Goal: Task Accomplishment & Management: Manage account settings

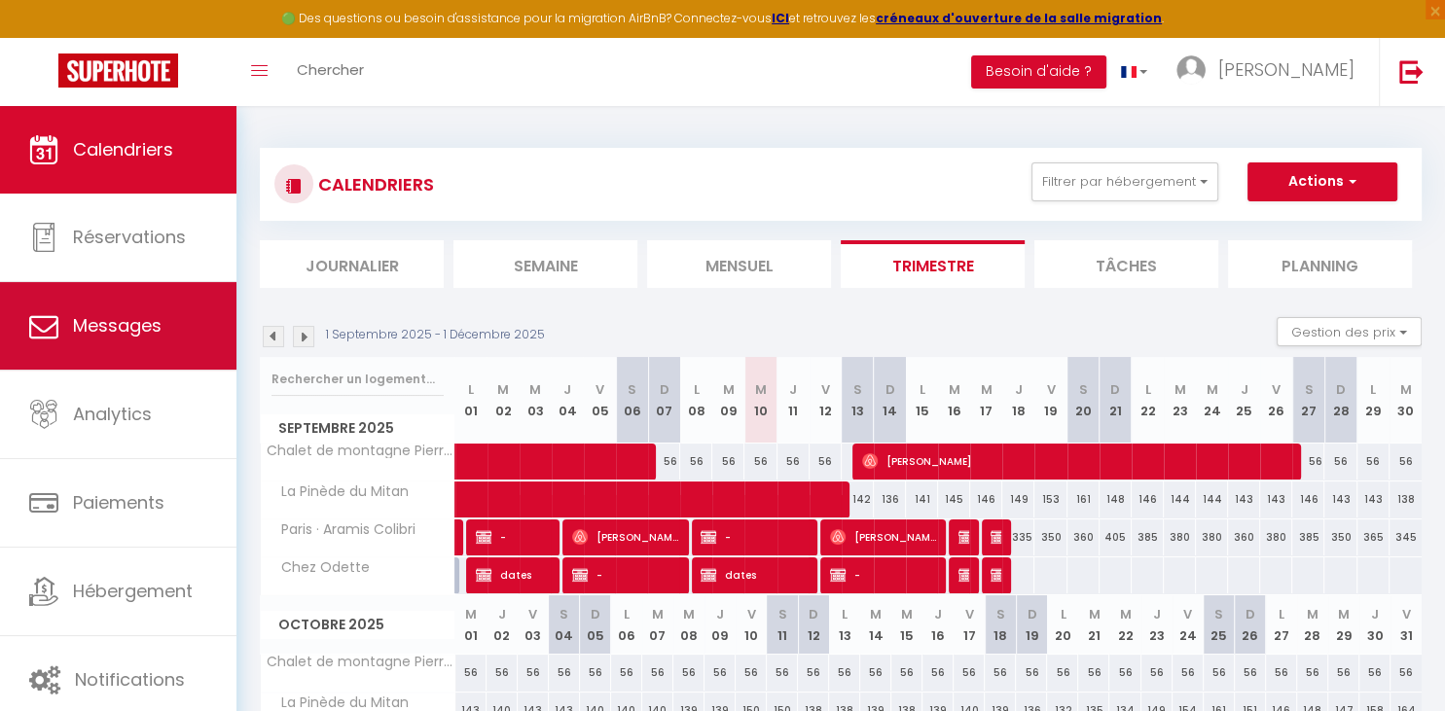
click at [150, 333] on span "Messages" at bounding box center [117, 325] width 89 height 24
select select "message"
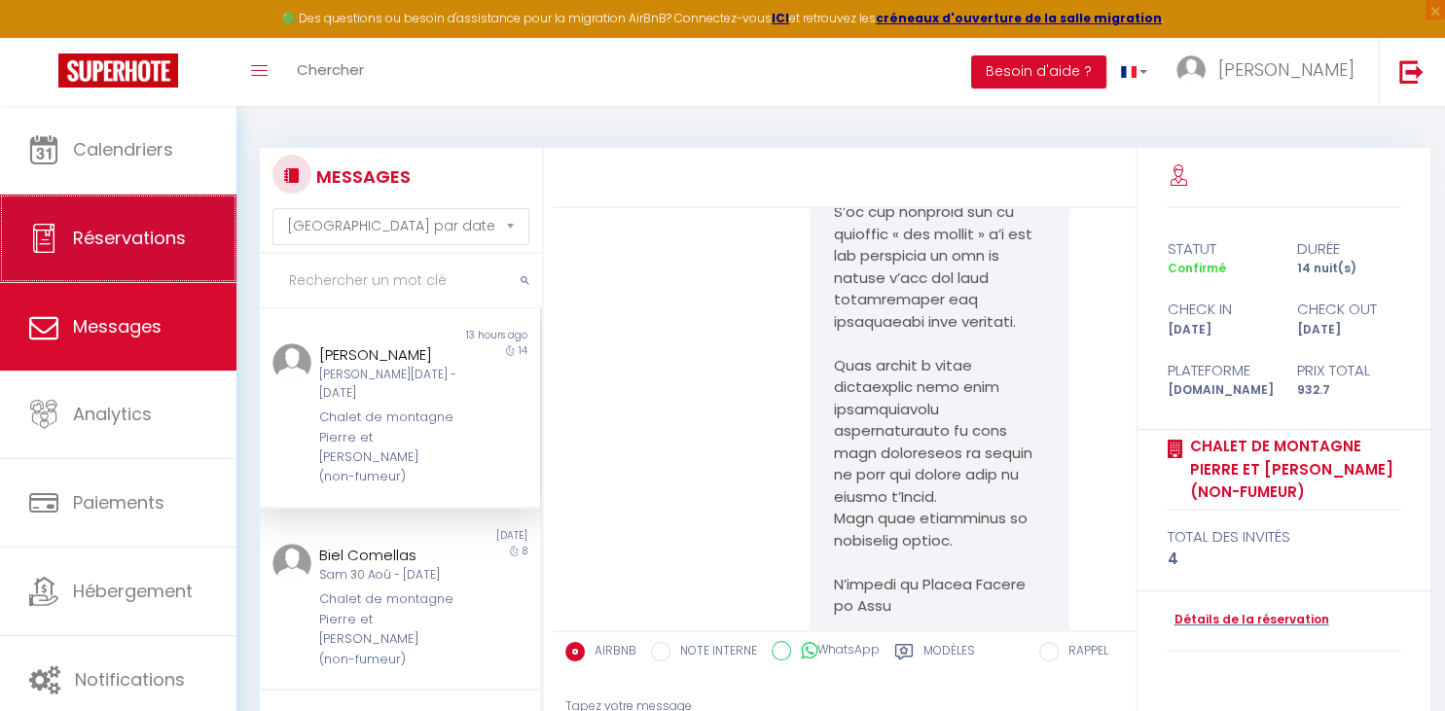
click at [131, 241] on span "Réservations" at bounding box center [129, 238] width 113 height 24
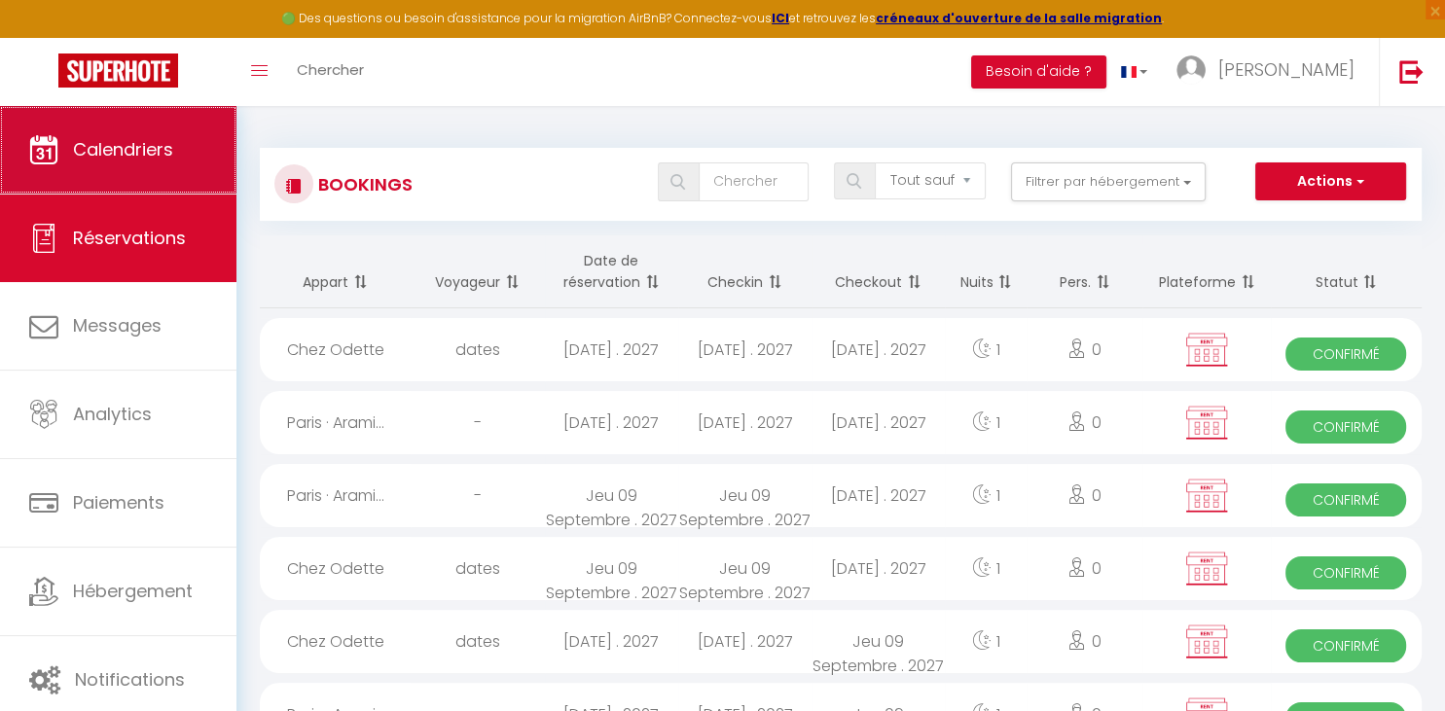
click at [131, 158] on span "Calendriers" at bounding box center [123, 149] width 100 height 24
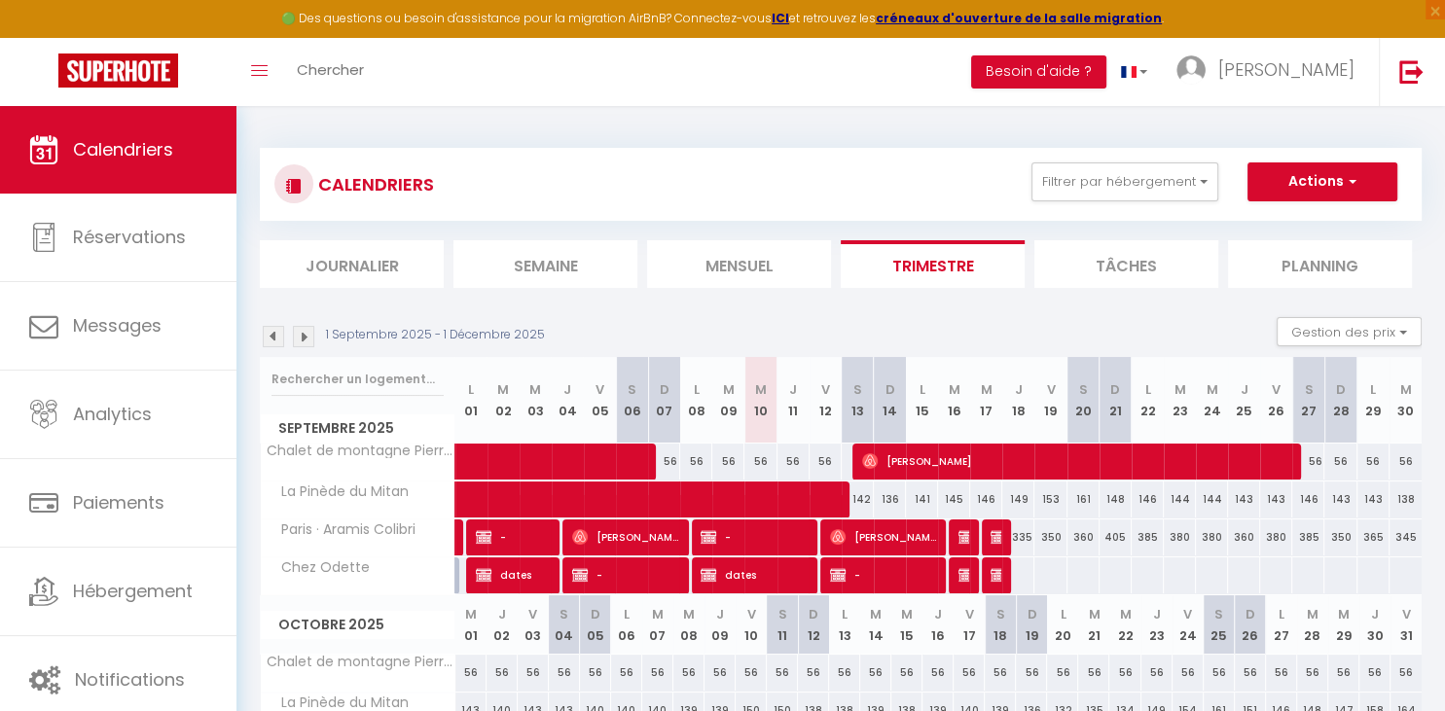
click at [846, 535] on span "[PERSON_NAME]" at bounding box center [883, 536] width 107 height 37
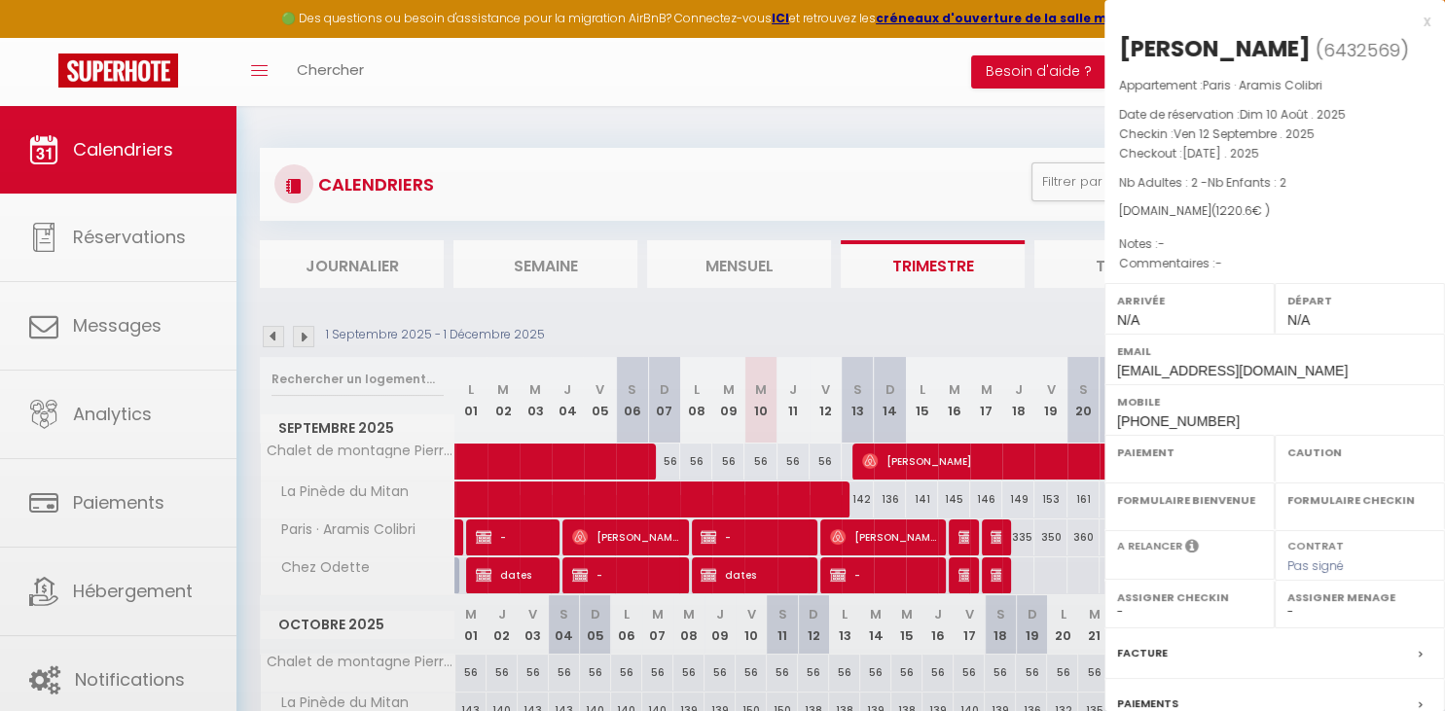
select select "OK"
select select "0"
select select "1"
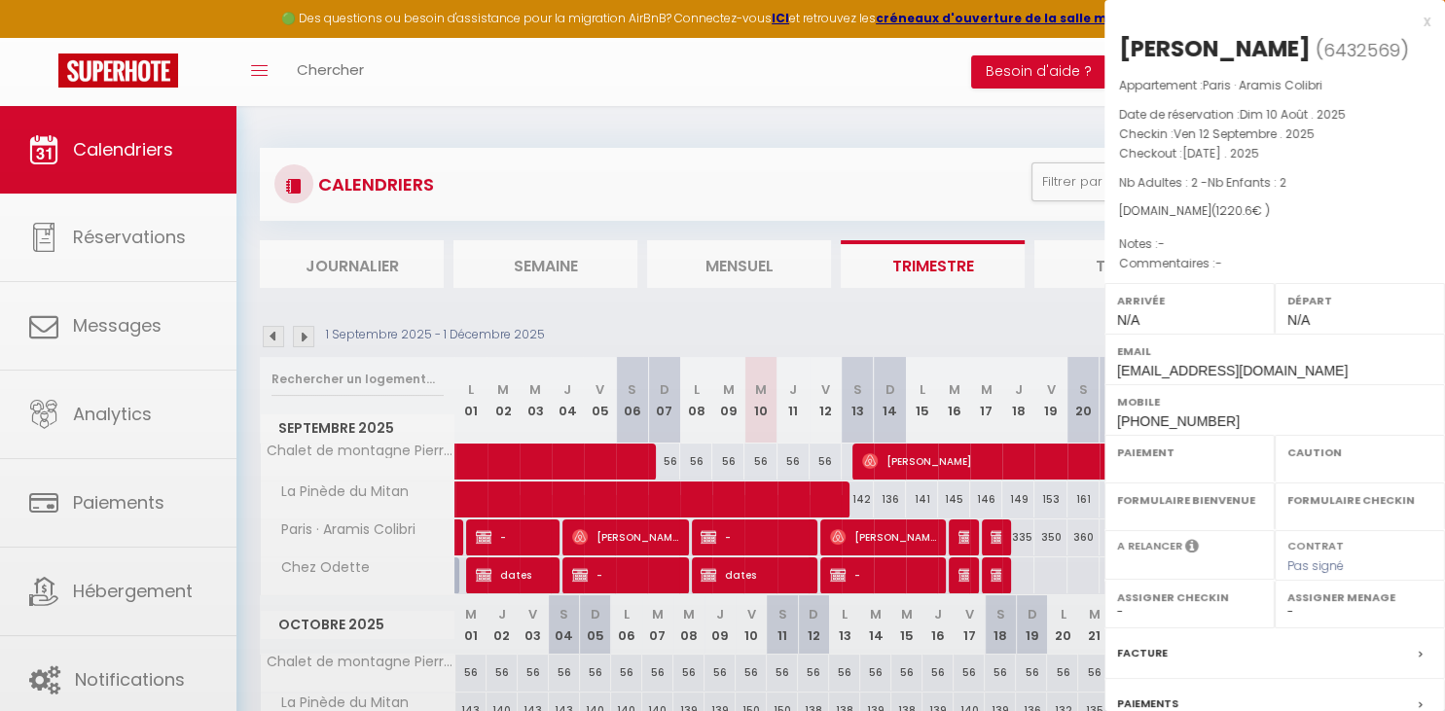
select select
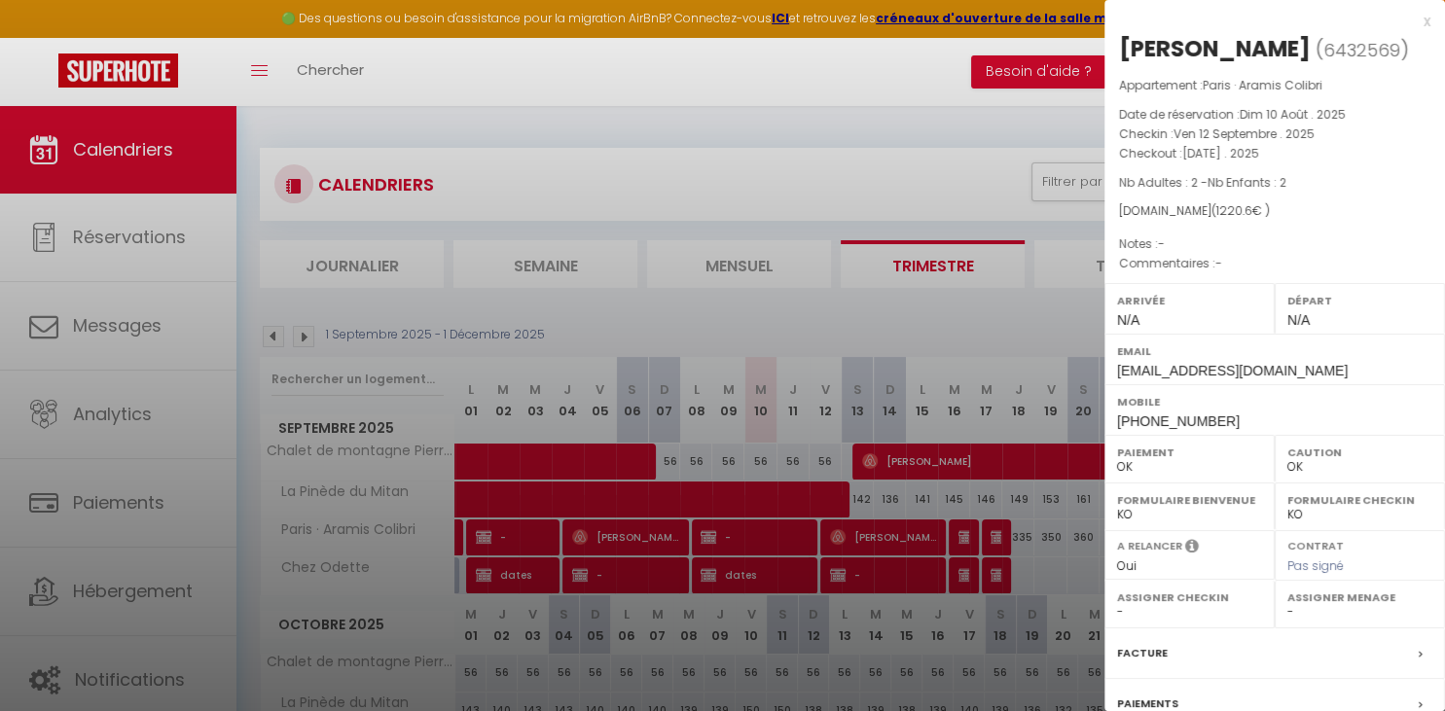
click at [846, 535] on div at bounding box center [722, 355] width 1445 height 711
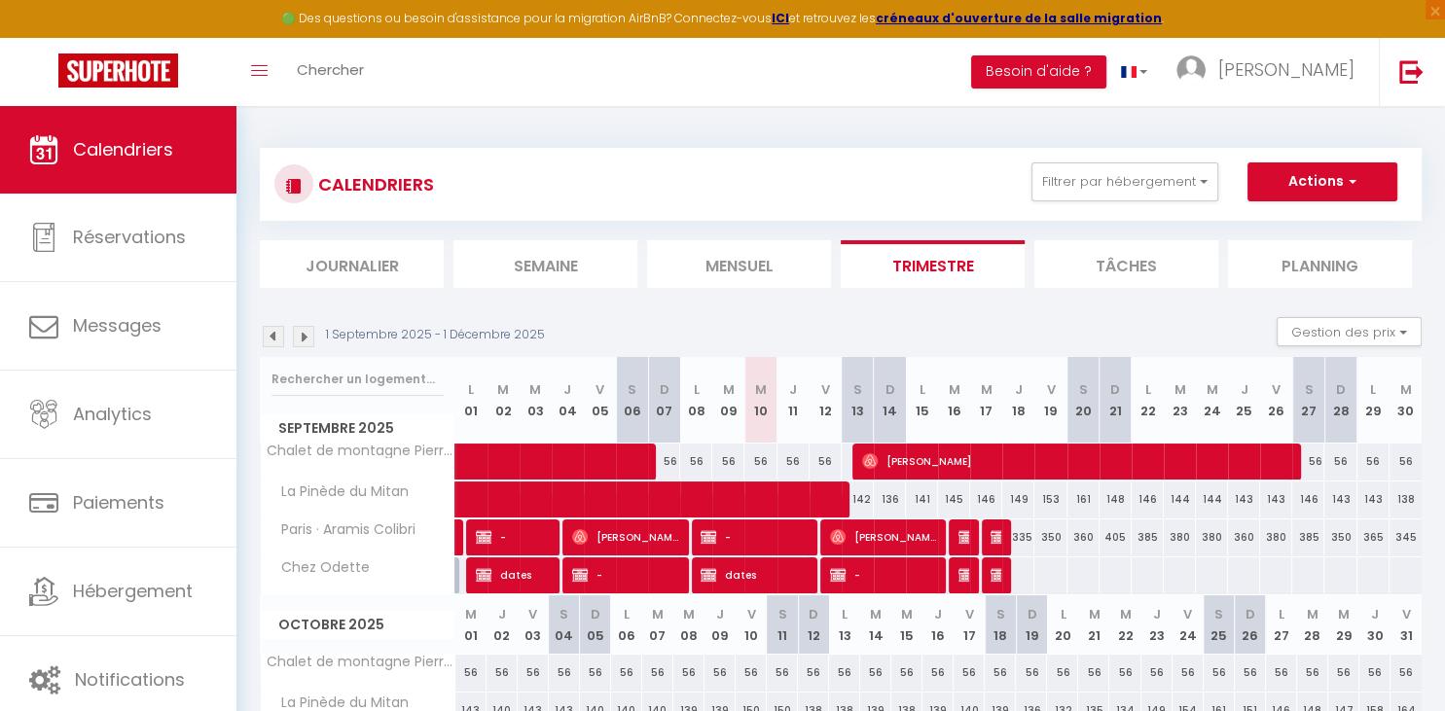
click at [626, 535] on span "⁨[PERSON_NAME]'⁩ Tagliasacchi" at bounding box center [625, 536] width 107 height 37
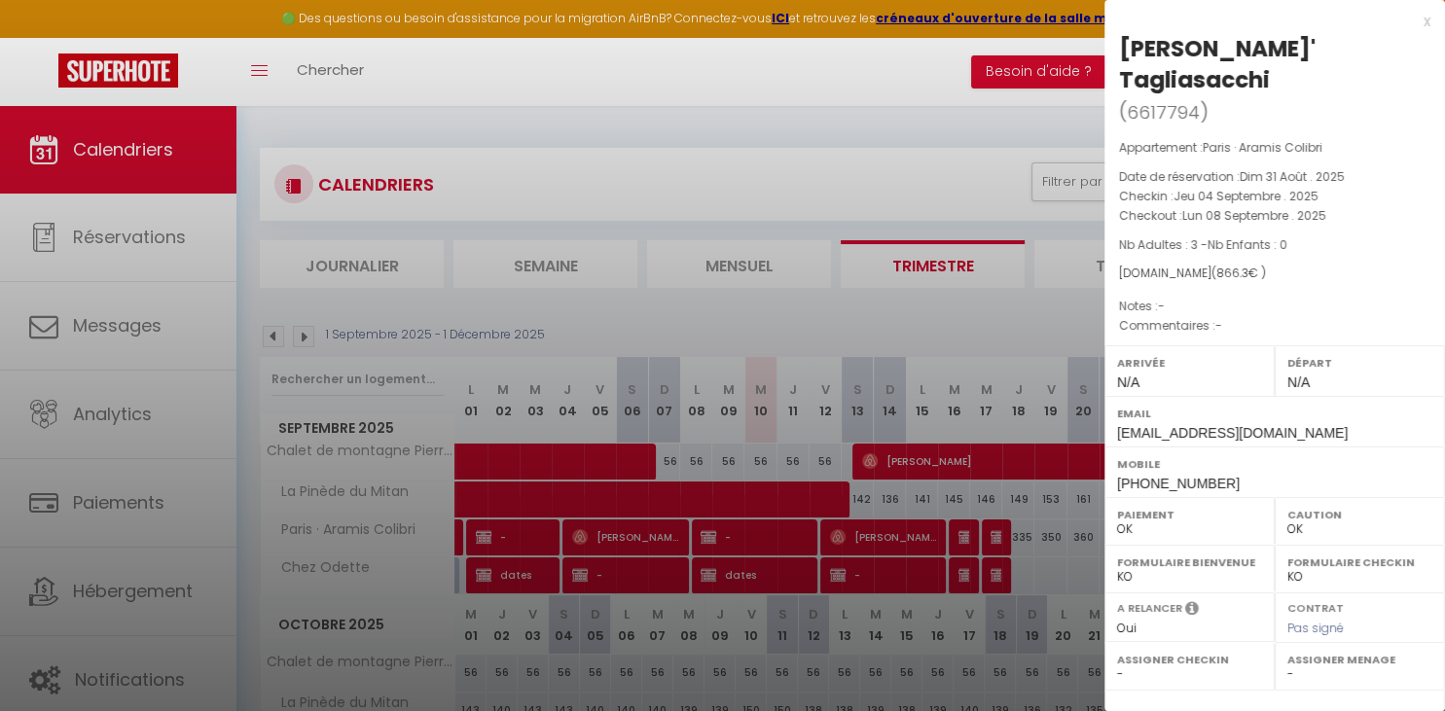
click at [741, 537] on div at bounding box center [722, 355] width 1445 height 711
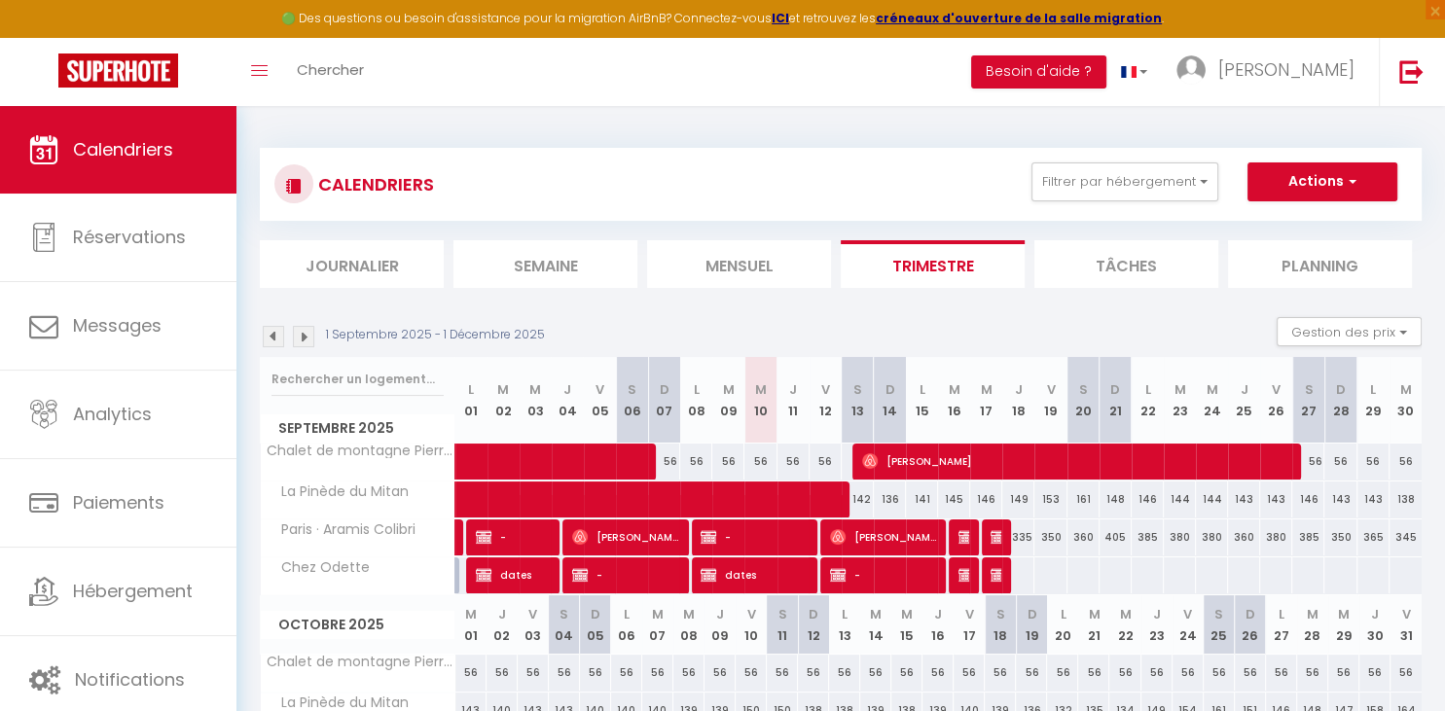
click at [881, 532] on span "[PERSON_NAME]" at bounding box center [883, 536] width 107 height 37
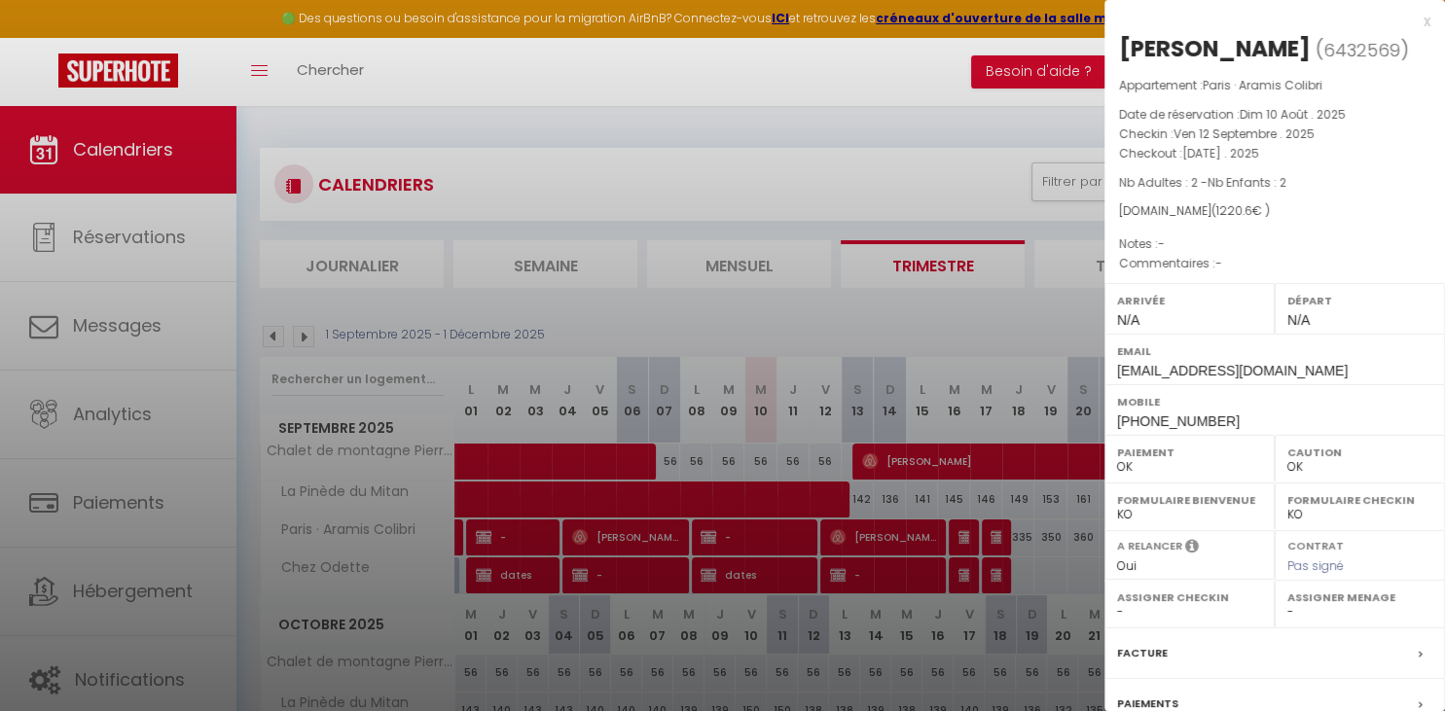
drag, startPoint x: 881, startPoint y: 532, endPoint x: 768, endPoint y: 704, distance: 205.9
click at [876, 542] on div at bounding box center [722, 355] width 1445 height 711
